Goal: Task Accomplishment & Management: Manage account settings

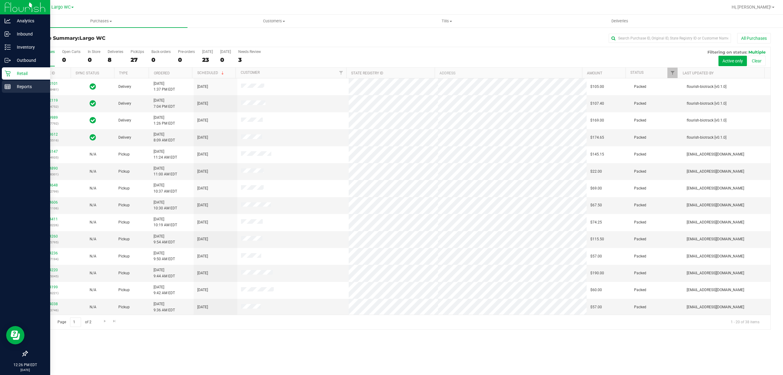
click at [11, 87] on p "Reports" at bounding box center [29, 86] width 37 height 7
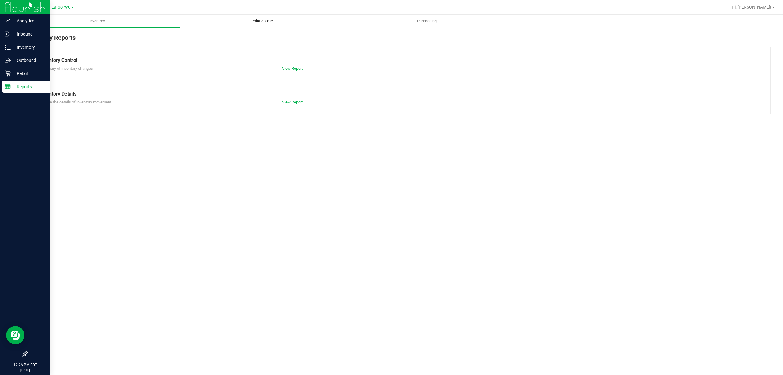
click at [260, 20] on span "Point of Sale" at bounding box center [262, 21] width 38 height 6
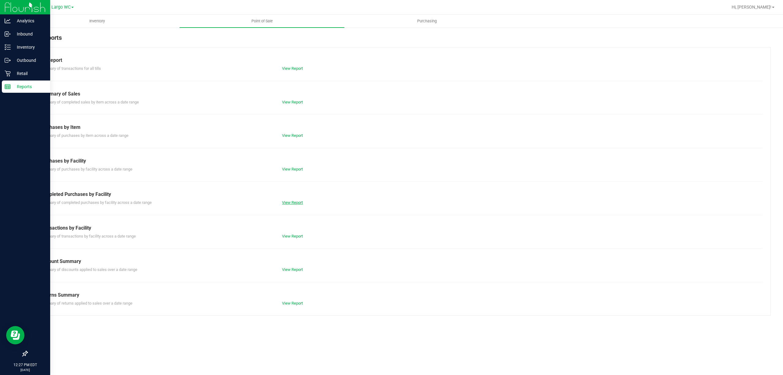
click at [291, 203] on link "View Report" at bounding box center [292, 202] width 21 height 5
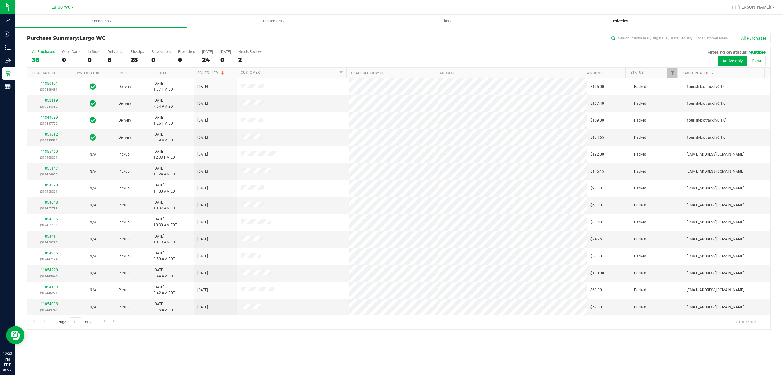
click at [621, 21] on span "Deliveries" at bounding box center [619, 21] width 33 height 6
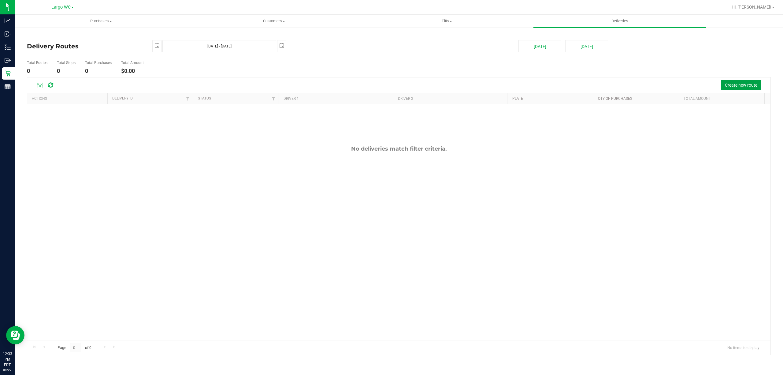
click at [737, 84] on span "Create new route" at bounding box center [741, 85] width 32 height 5
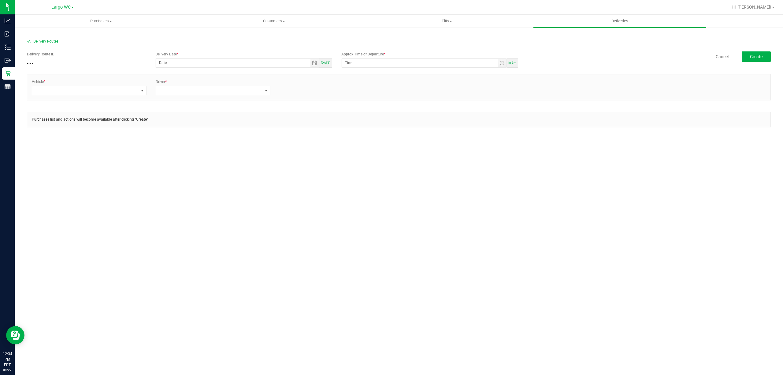
click at [328, 62] on span "Today" at bounding box center [325, 62] width 9 height 3
type input "[DATE]"
click at [500, 62] on span "Toggle time list" at bounding box center [501, 63] width 5 height 5
click at [349, 139] on li "1" at bounding box center [354, 140] width 15 height 8
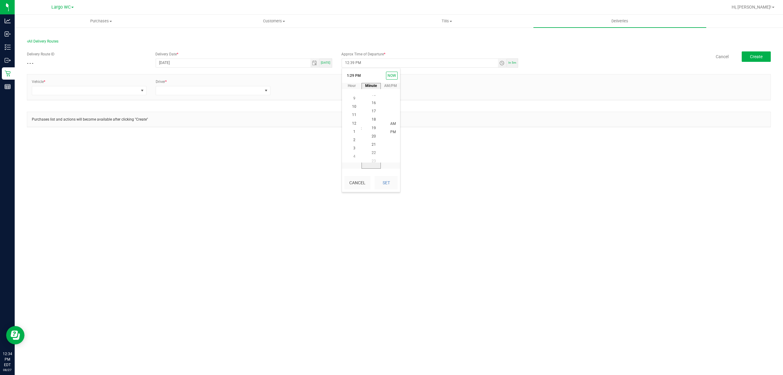
scroll to position [158, 0]
click at [373, 99] on span "15" at bounding box center [374, 98] width 4 height 4
click at [392, 132] on span "PM" at bounding box center [393, 132] width 6 height 4
click at [390, 131] on span "PM" at bounding box center [393, 132] width 6 height 4
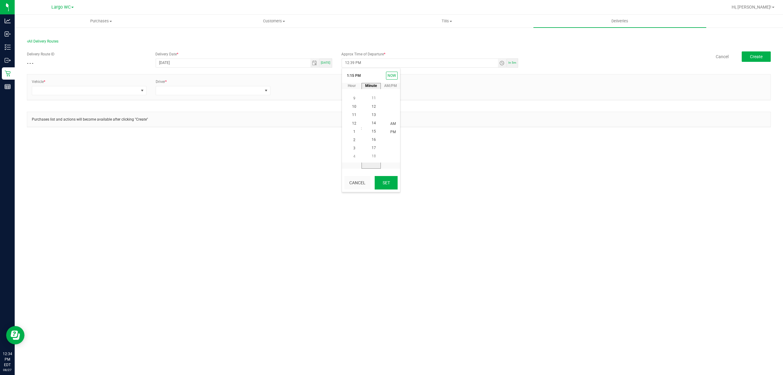
click at [389, 183] on button "Set" at bounding box center [386, 182] width 23 height 13
type input "1:15 PM"
click at [129, 91] on span at bounding box center [85, 90] width 106 height 9
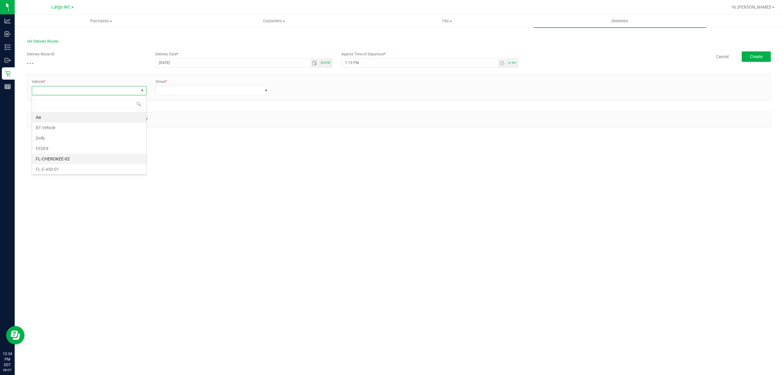
click at [64, 157] on li "FL-CHEROKEE-02" at bounding box center [89, 159] width 114 height 10
click at [195, 94] on span at bounding box center [209, 90] width 106 height 9
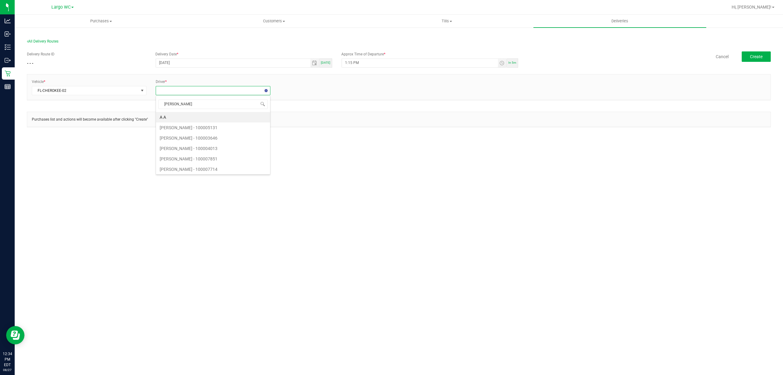
type input "hannah"
click at [202, 115] on li "HANNAH MCKEITH - 100007749" at bounding box center [213, 117] width 114 height 10
click at [289, 89] on link "+ Add Driver" at bounding box center [290, 89] width 20 height 4
click at [289, 91] on span at bounding box center [333, 90] width 106 height 9
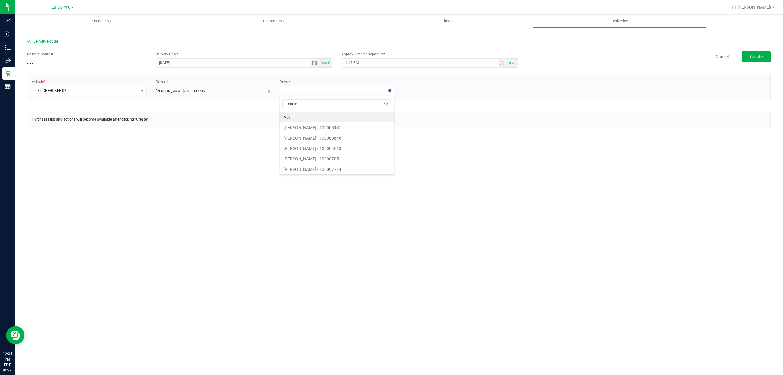
type input "carson"
click at [323, 117] on li "Carson Chianco - 100005460" at bounding box center [337, 117] width 114 height 10
click at [754, 60] on button "Create" at bounding box center [756, 56] width 29 height 10
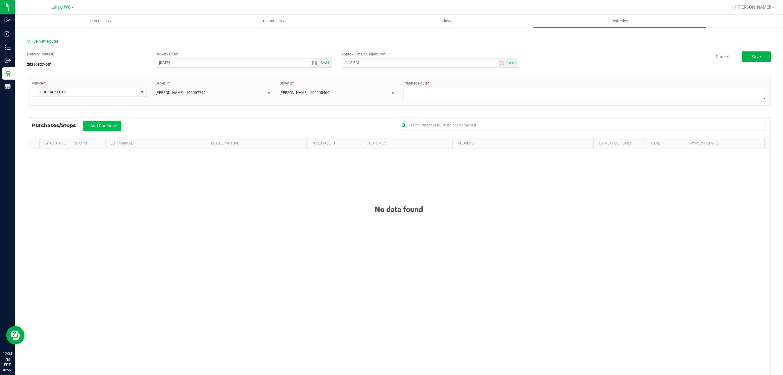
click at [85, 126] on button "+ Add Purchase" at bounding box center [102, 126] width 38 height 10
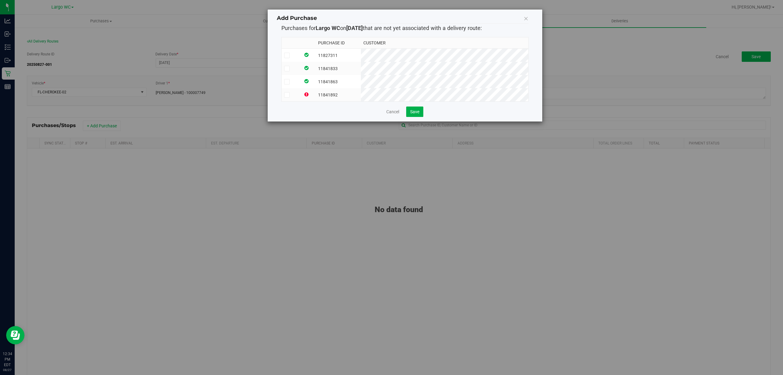
click at [287, 55] on icon at bounding box center [287, 55] width 4 height 0
click at [0, 0] on input "checkbox" at bounding box center [0, 0] width 0 height 0
click at [416, 114] on span "Save" at bounding box center [414, 111] width 9 height 5
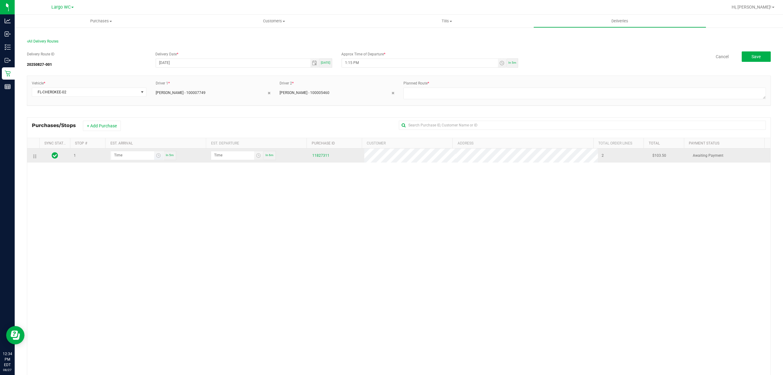
click at [154, 155] on span "Toggle time list" at bounding box center [158, 155] width 9 height 9
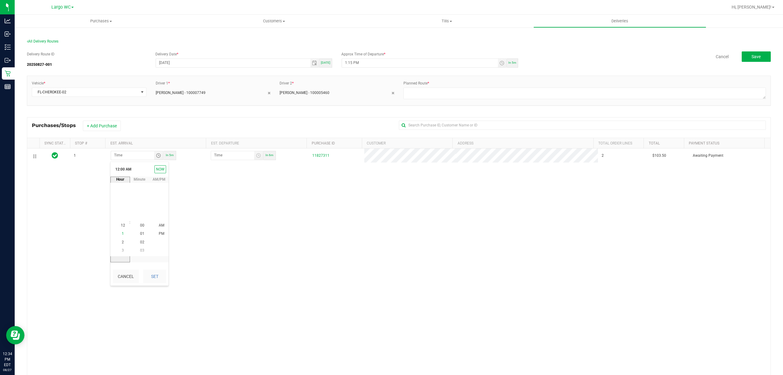
click at [122, 234] on span "1" at bounding box center [123, 234] width 2 height 4
click at [140, 224] on span "30" at bounding box center [142, 225] width 4 height 4
click at [140, 224] on span "40" at bounding box center [142, 225] width 4 height 4
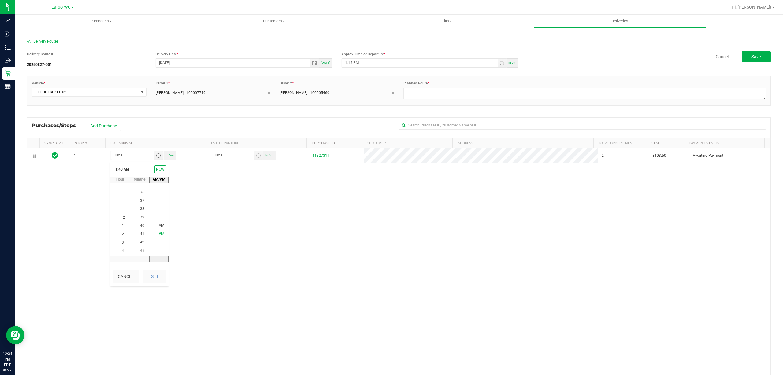
click at [162, 234] on li "PM" at bounding box center [161, 234] width 15 height 8
click at [157, 276] on button "Set" at bounding box center [154, 275] width 23 height 13
type input "1:40 PM"
type input "1:41 PM"
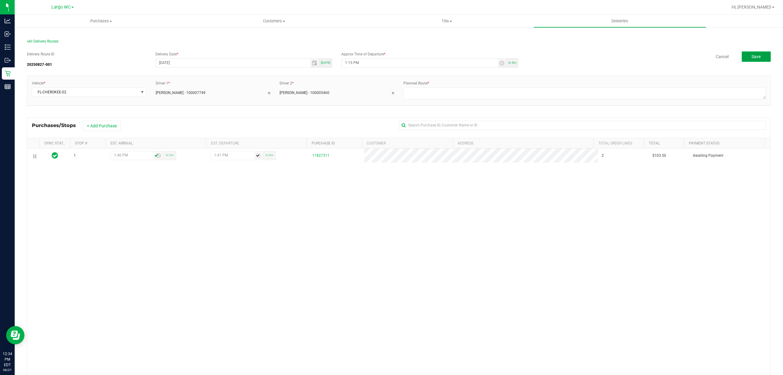
click at [742, 60] on button "Save" at bounding box center [756, 56] width 29 height 10
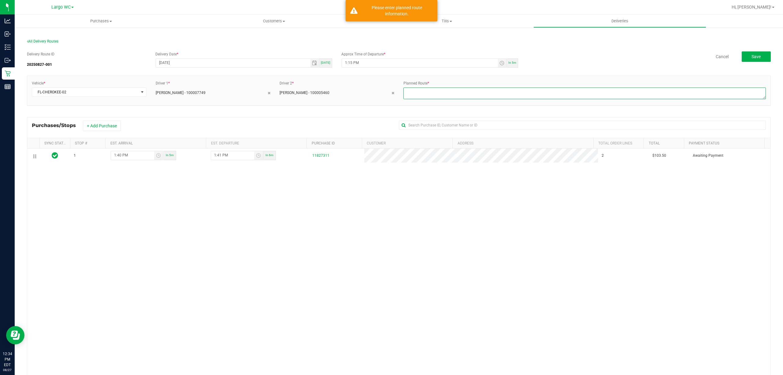
click at [478, 89] on textarea at bounding box center [584, 93] width 362 height 12
type textarea "Largo Wednesday"
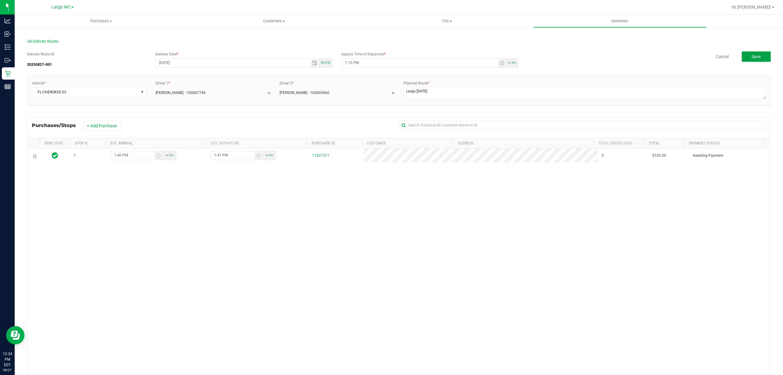
click at [747, 61] on button "Save" at bounding box center [756, 56] width 29 height 10
